Goal: Transaction & Acquisition: Purchase product/service

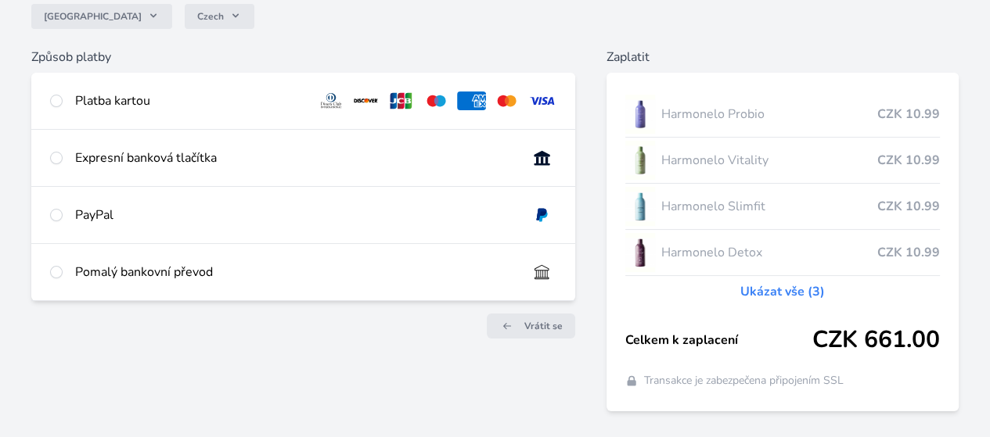
scroll to position [156, 0]
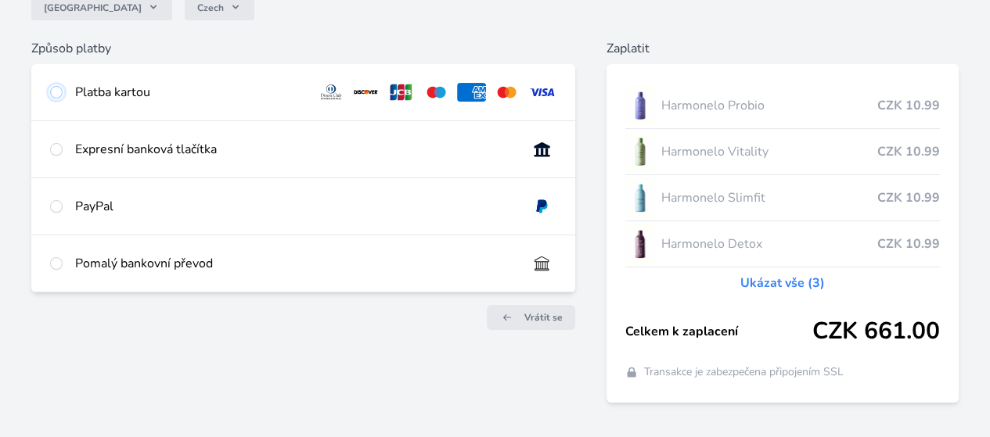
click at [63, 99] on input "radio" at bounding box center [56, 92] width 13 height 13
radio input "true"
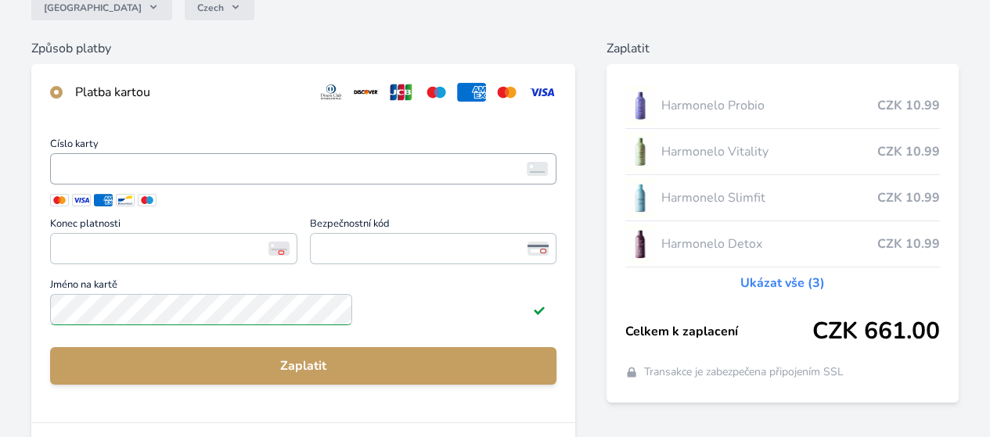
click at [331, 180] on iframe "<p>Your browser does not support iframes.</p>" at bounding box center [303, 169] width 492 height 22
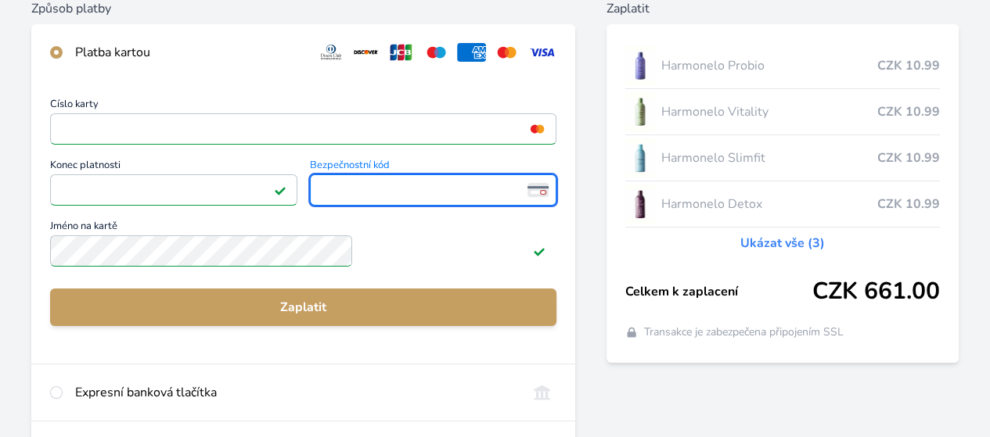
scroll to position [235, 0]
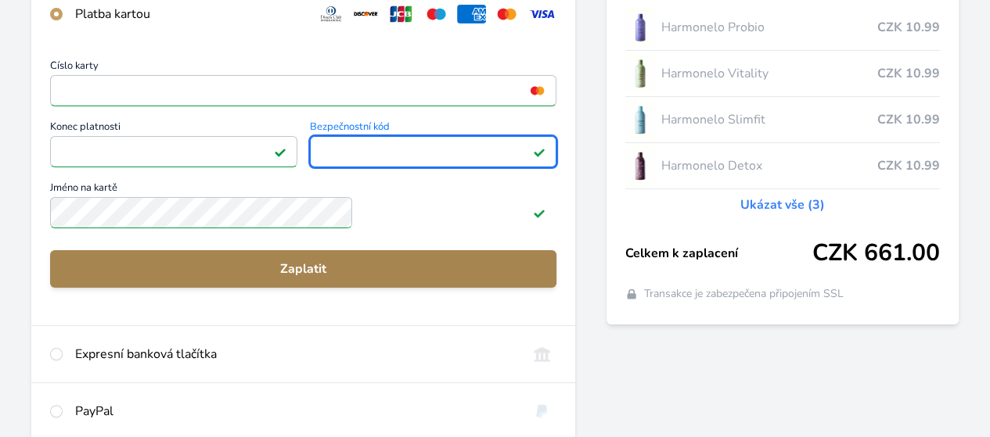
click at [354, 279] on span "Zaplatit" at bounding box center [303, 269] width 481 height 19
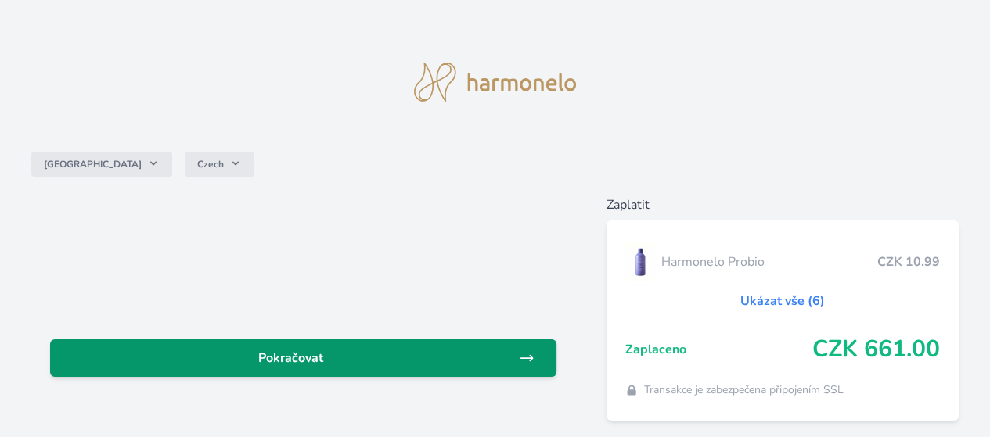
click at [432, 368] on span "Pokračovat" at bounding box center [291, 358] width 456 height 19
